Goal: Transaction & Acquisition: Subscribe to service/newsletter

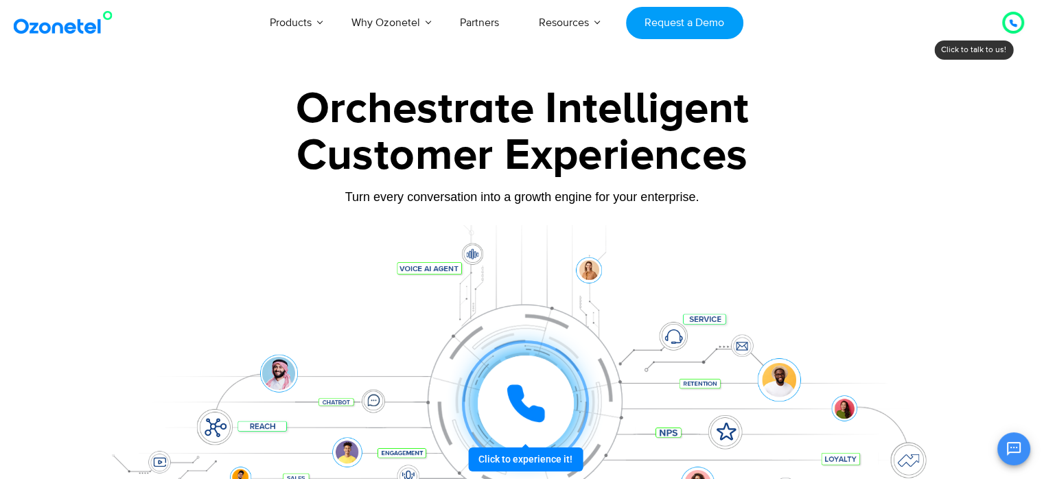
click at [1011, 16] on div at bounding box center [1013, 22] width 8 height 16
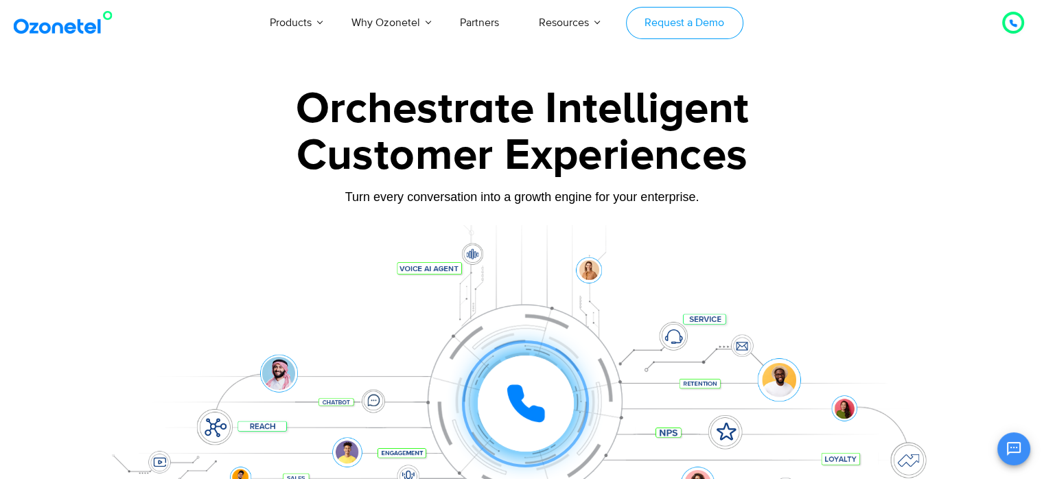
click at [715, 16] on link "Request a Demo" at bounding box center [684, 23] width 117 height 32
